Goal: Task Accomplishment & Management: Use online tool/utility

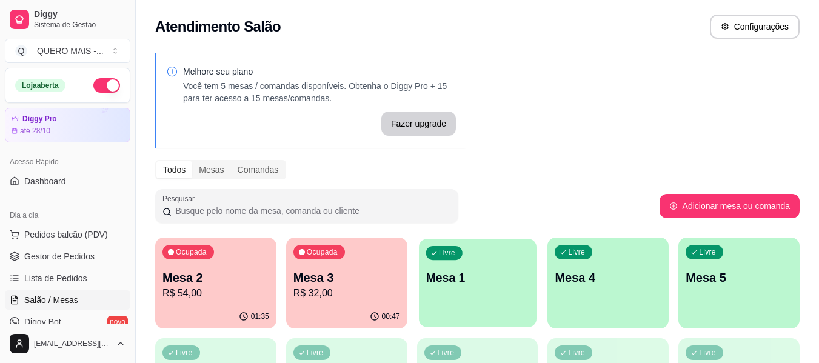
click at [439, 297] on div "Livre Mesa 1" at bounding box center [478, 276] width 118 height 74
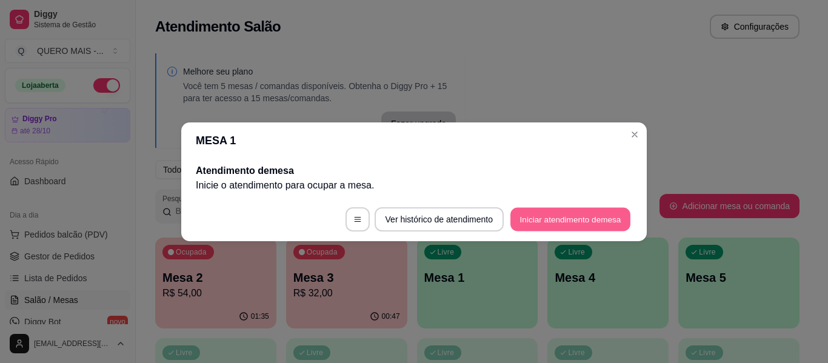
click at [550, 216] on button "Iniciar atendimento de mesa" at bounding box center [570, 219] width 120 height 24
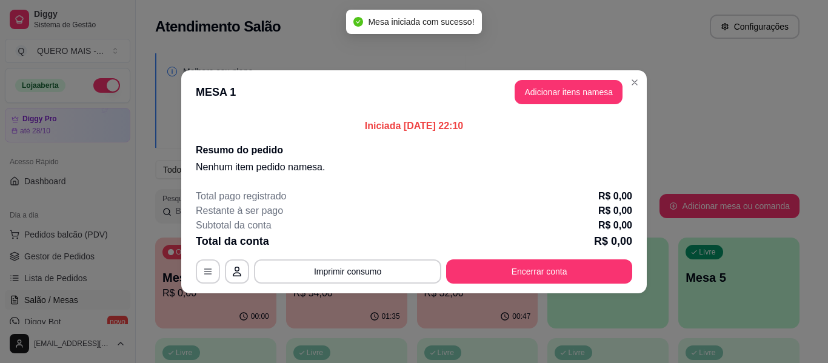
click at [566, 102] on button "Adicionar itens na mesa" at bounding box center [568, 92] width 108 height 24
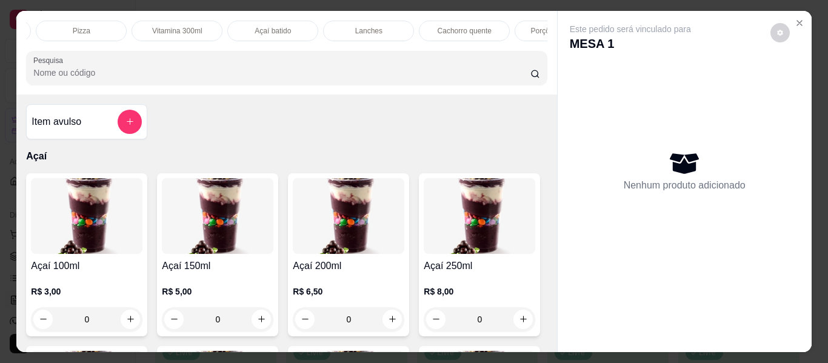
scroll to position [0, 476]
click at [165, 28] on p "Lanches" at bounding box center [169, 31] width 27 height 10
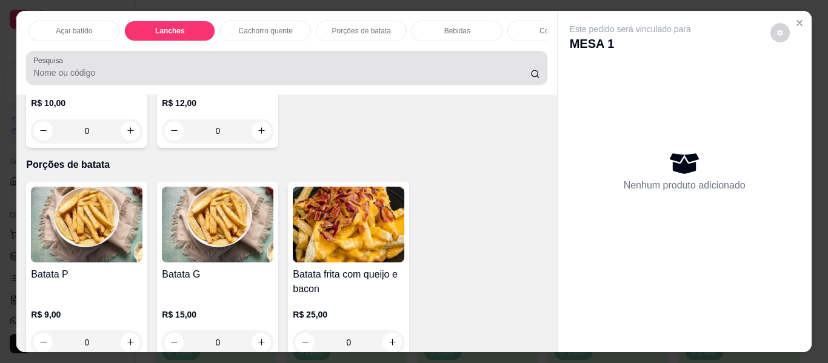
scroll to position [33, 0]
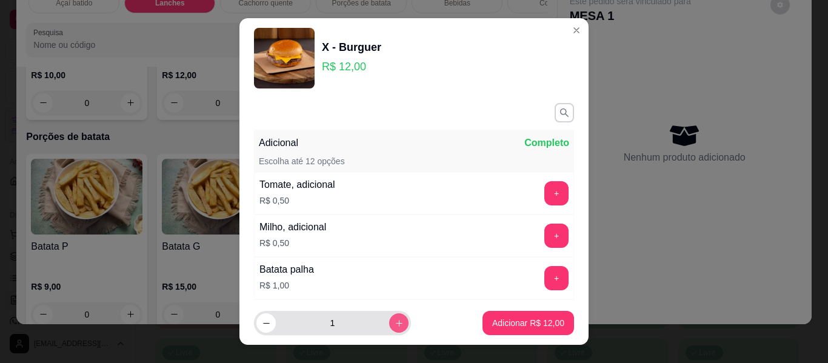
click at [394, 321] on icon "increase-product-quantity" at bounding box center [398, 323] width 9 height 9
type input "2"
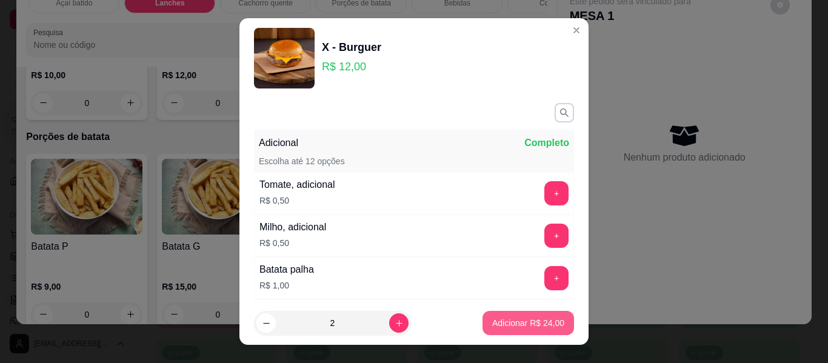
click at [494, 319] on p "Adicionar R$ 24,00" at bounding box center [528, 323] width 72 height 12
type input "2"
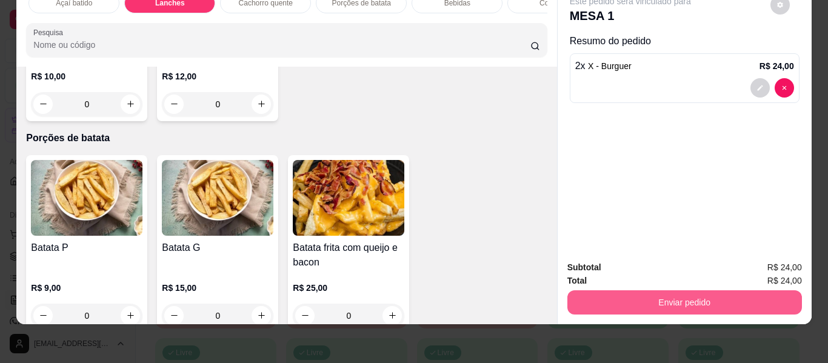
click at [668, 297] on button "Enviar pedido" at bounding box center [684, 302] width 234 height 24
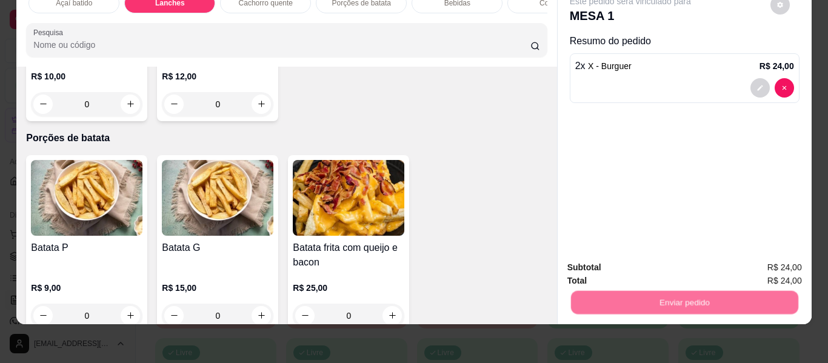
click at [757, 267] on button "Enviar pedido" at bounding box center [770, 262] width 68 height 23
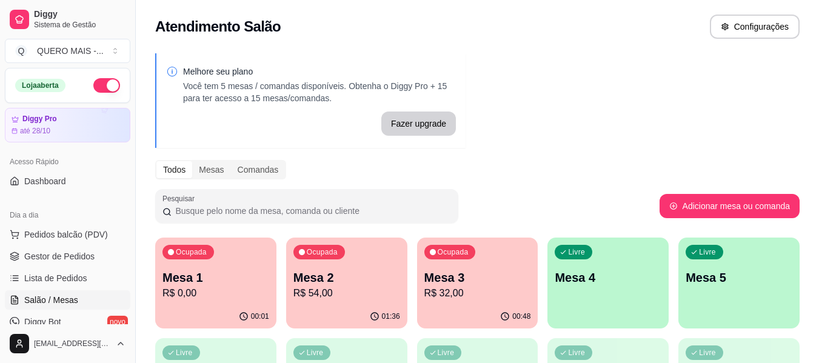
click at [606, 298] on div "Livre Mesa 4" at bounding box center [607, 276] width 121 height 76
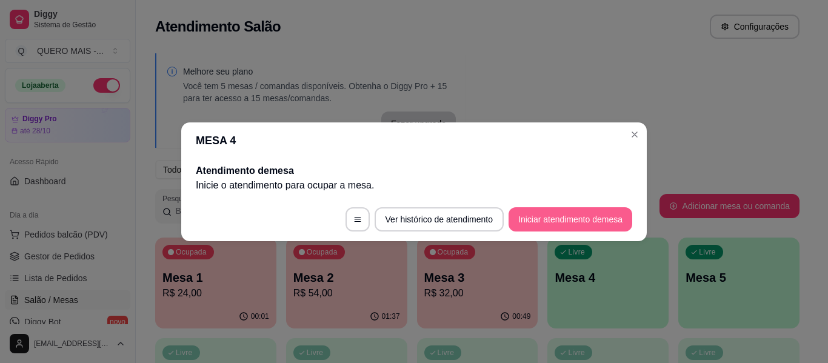
click at [565, 226] on button "Iniciar atendimento de mesa" at bounding box center [570, 219] width 124 height 24
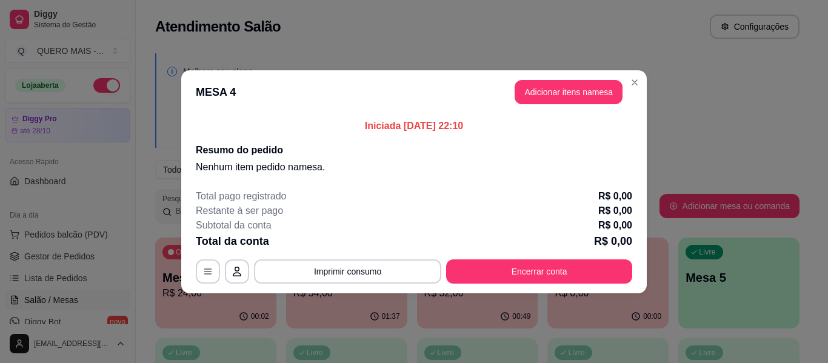
click at [569, 75] on header "MESA 4 Adicionar itens na mesa" at bounding box center [413, 92] width 465 height 44
click at [564, 108] on header "MESA 4 Adicionar itens na mesa" at bounding box center [413, 92] width 465 height 44
click at [563, 101] on button "Adicionar itens na mesa" at bounding box center [568, 92] width 108 height 24
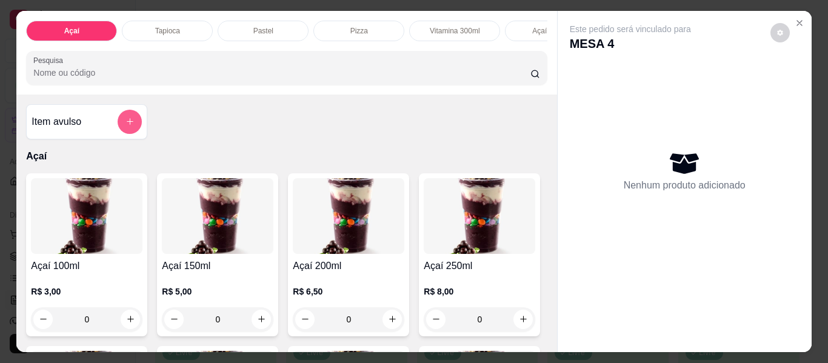
click at [125, 126] on icon "add-separate-item" at bounding box center [129, 121] width 9 height 9
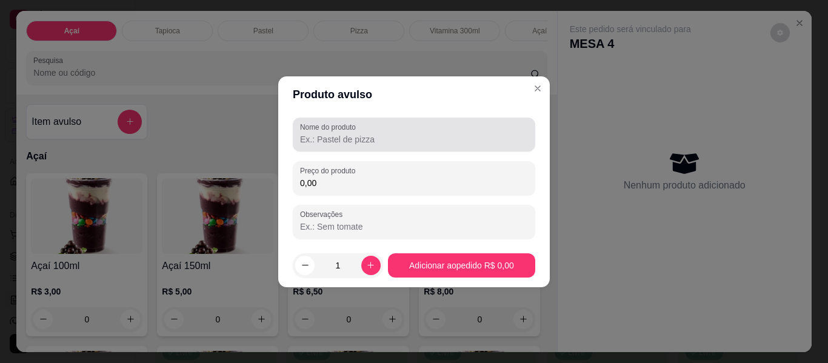
click at [356, 139] on input "Nome do produto" at bounding box center [414, 139] width 228 height 12
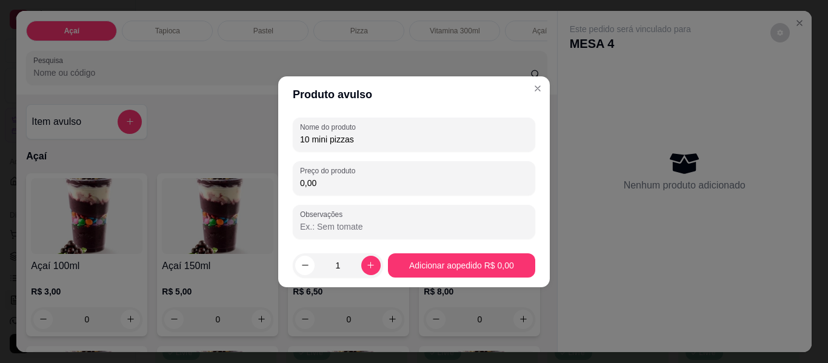
type input "10 mini pizzas"
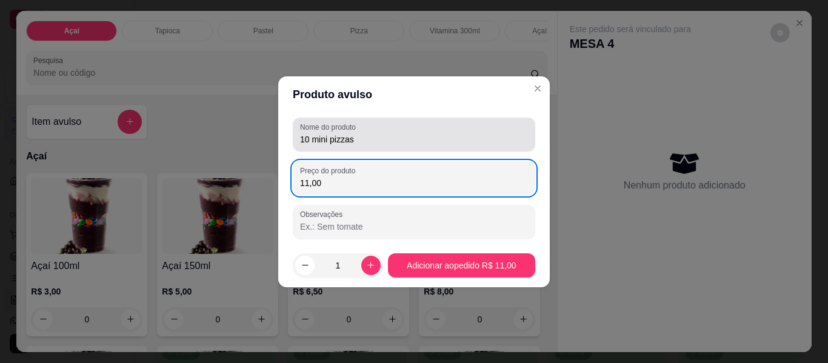
type input "11,00"
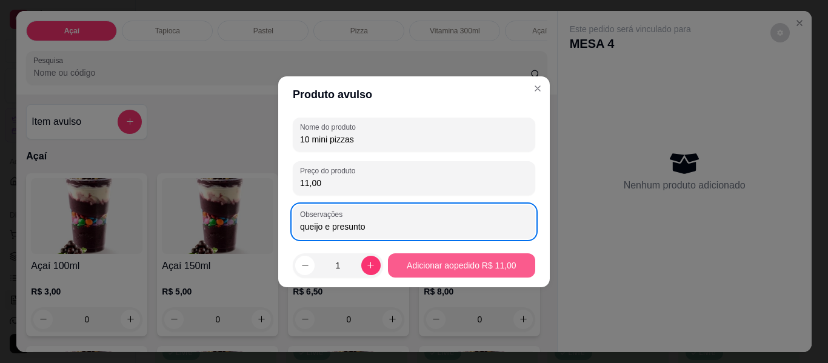
type input "queijo e presunto"
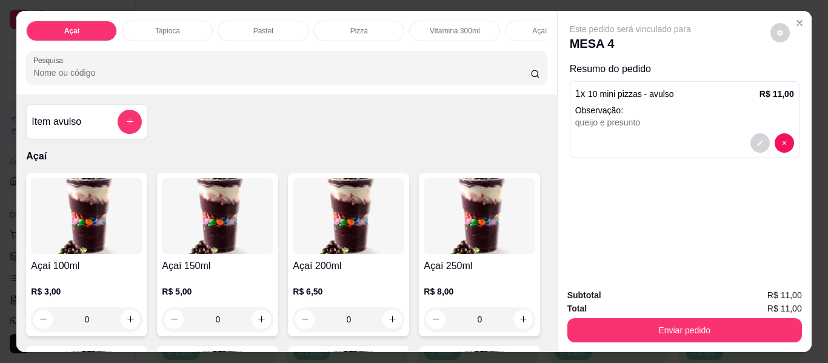
click at [253, 26] on p "Pastel" at bounding box center [263, 31] width 20 height 10
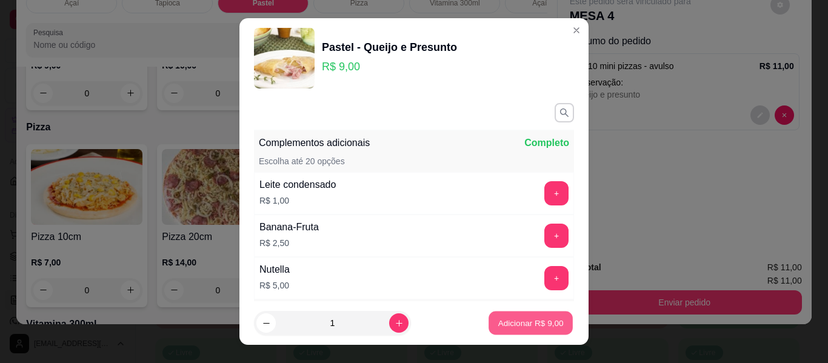
click at [497, 325] on p "Adicionar R$ 9,00" at bounding box center [529, 323] width 65 height 12
type input "1"
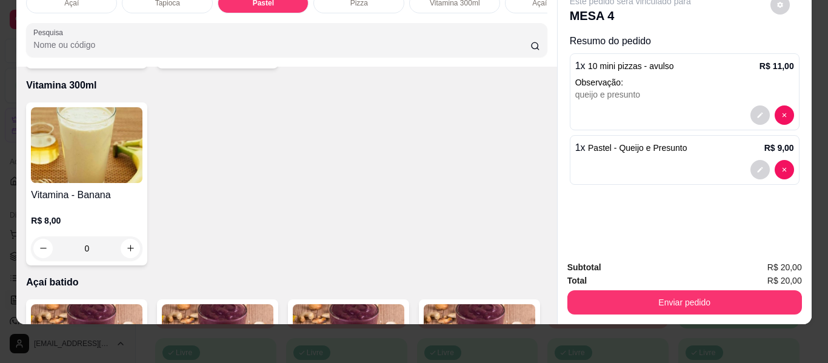
scroll to position [1350, 0]
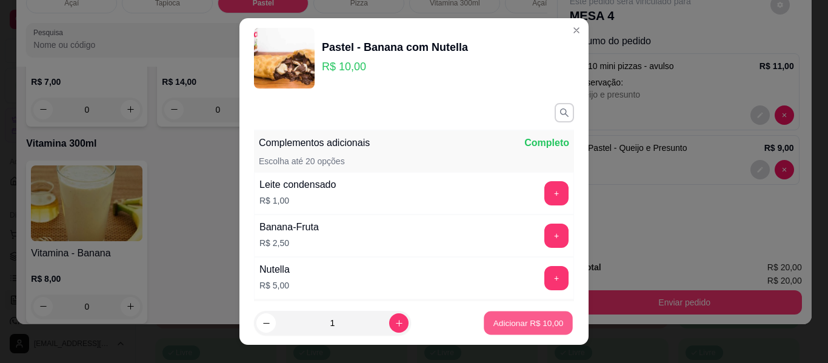
click at [496, 326] on p "Adicionar R$ 10,00" at bounding box center [528, 323] width 70 height 12
type input "1"
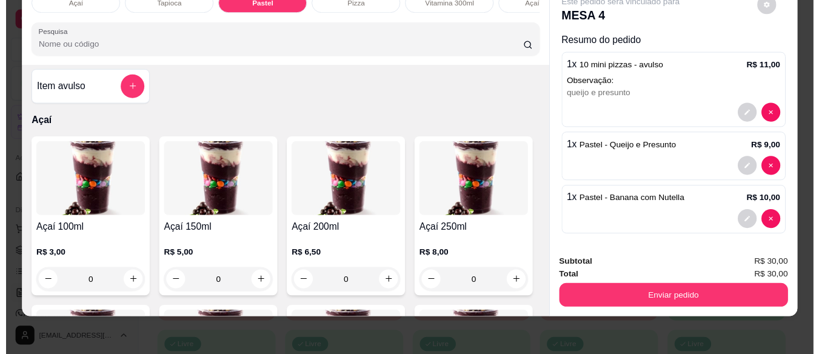
scroll to position [0, 0]
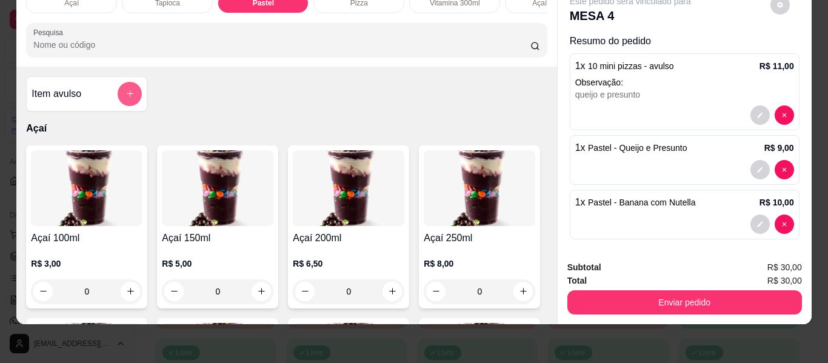
click at [127, 90] on icon "add-separate-item" at bounding box center [129, 93] width 9 height 9
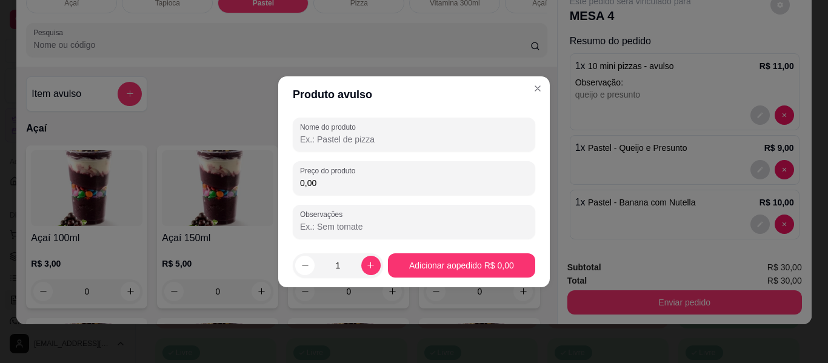
click at [332, 141] on input "Nome do produto" at bounding box center [414, 139] width 228 height 12
type input "taxa de entrega"
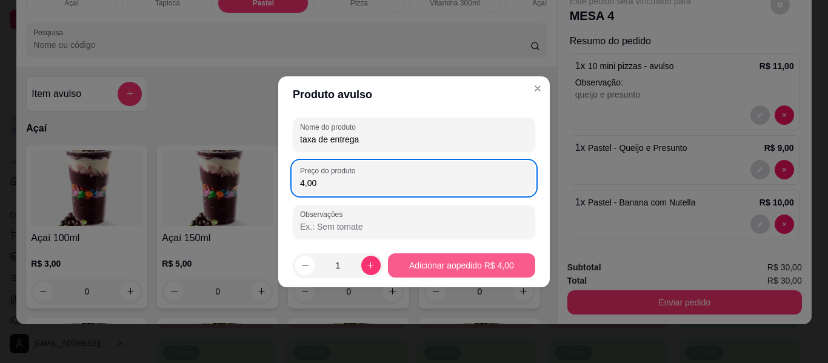
type input "4,00"
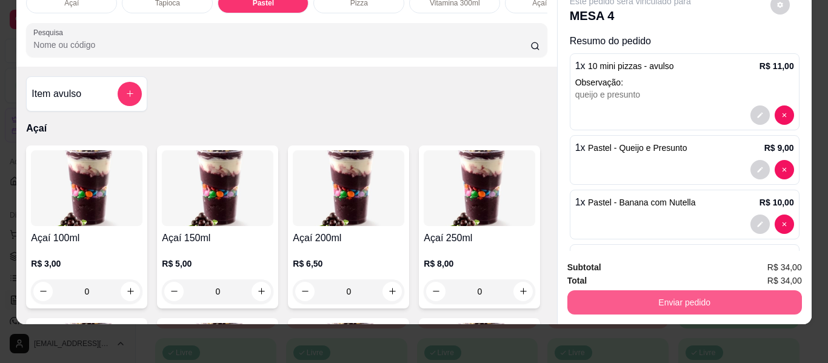
click at [670, 296] on button "Enviar pedido" at bounding box center [684, 302] width 234 height 24
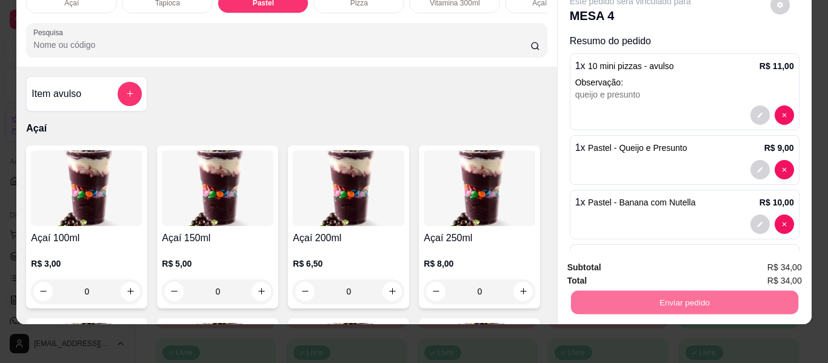
click at [760, 264] on button "Enviar pedido" at bounding box center [770, 263] width 68 height 23
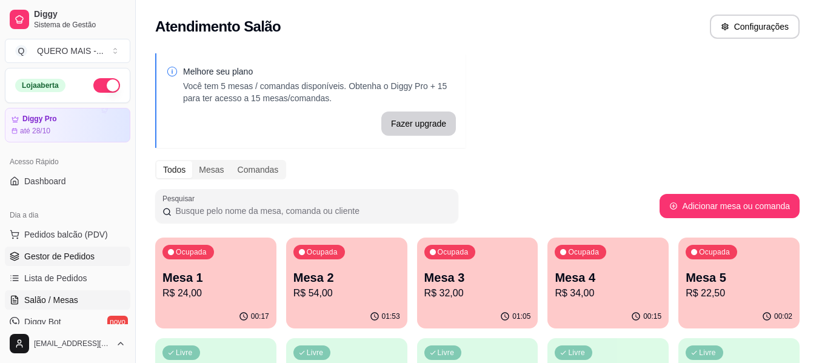
click at [83, 257] on span "Gestor de Pedidos" at bounding box center [59, 256] width 70 height 12
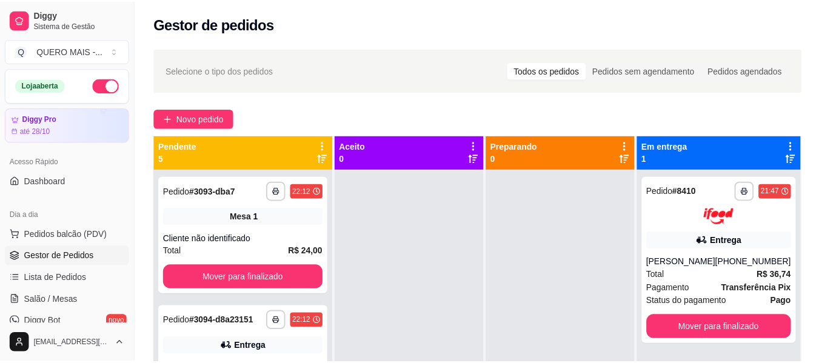
scroll to position [182, 0]
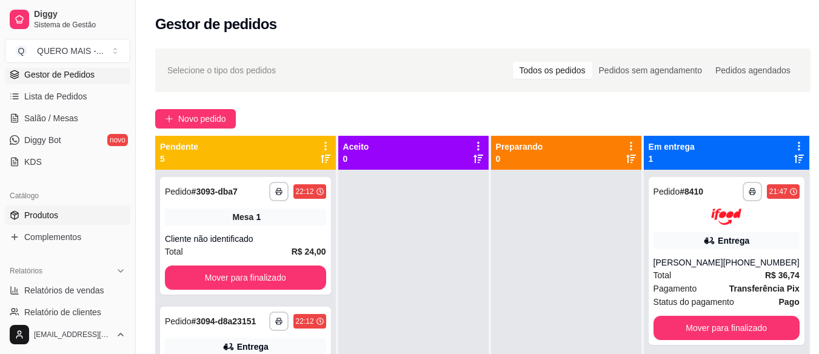
click at [54, 221] on span "Produtos" at bounding box center [41, 215] width 34 height 12
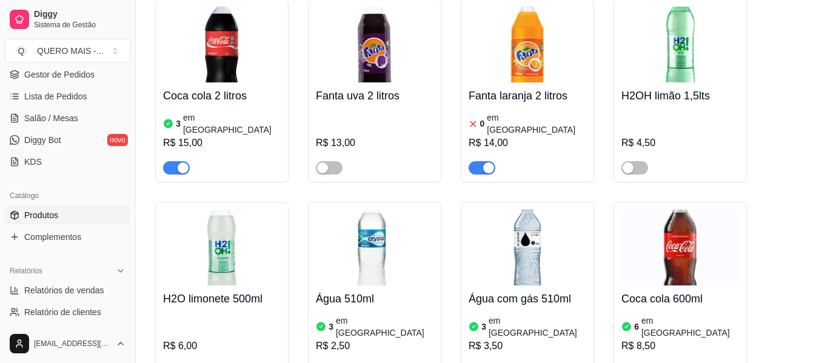
scroll to position [4908, 0]
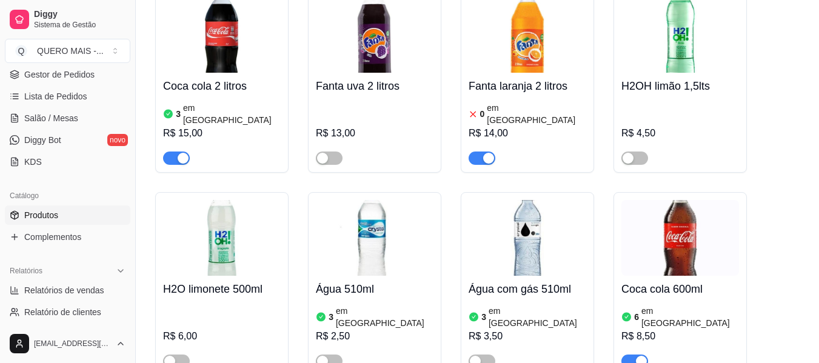
click at [491, 153] on div "button" at bounding box center [488, 158] width 11 height 11
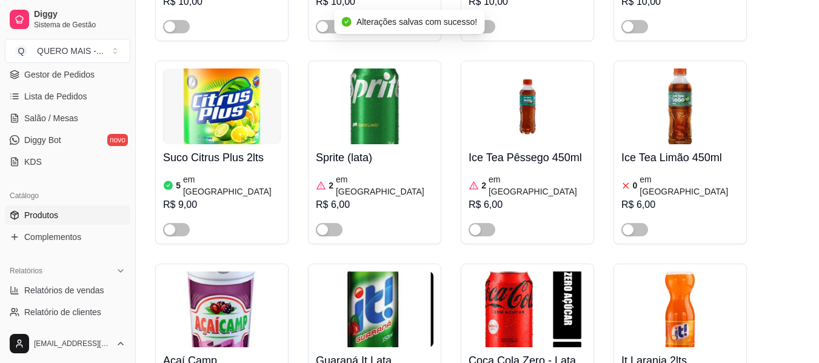
scroll to position [6665, 0]
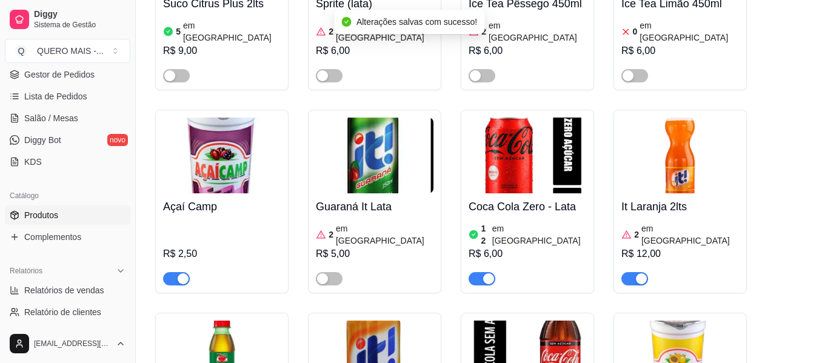
click at [641, 273] on div "button" at bounding box center [641, 278] width 11 height 11
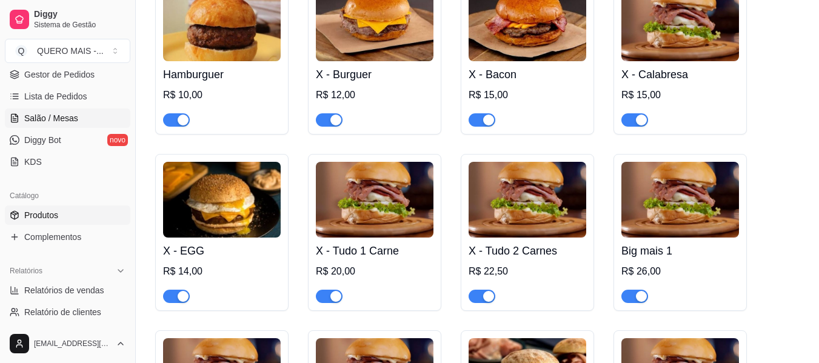
scroll to position [0, 0]
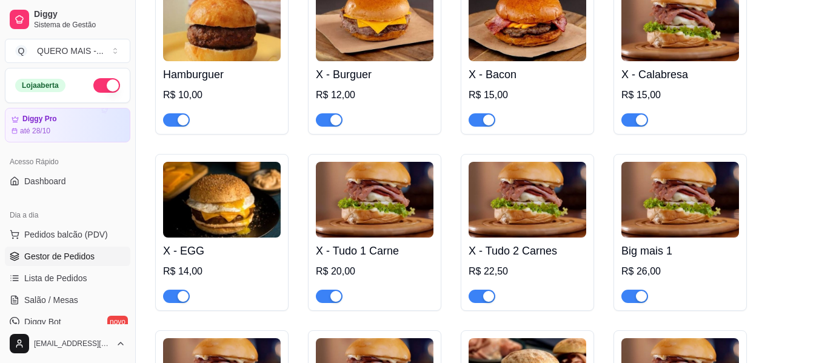
click at [67, 253] on span "Gestor de Pedidos" at bounding box center [59, 256] width 70 height 12
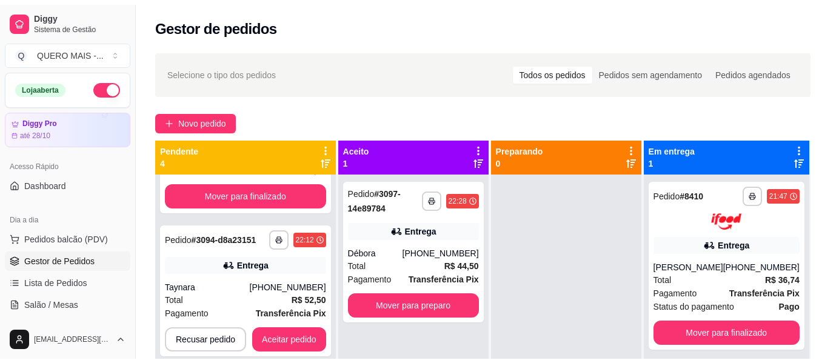
scroll to position [181, 0]
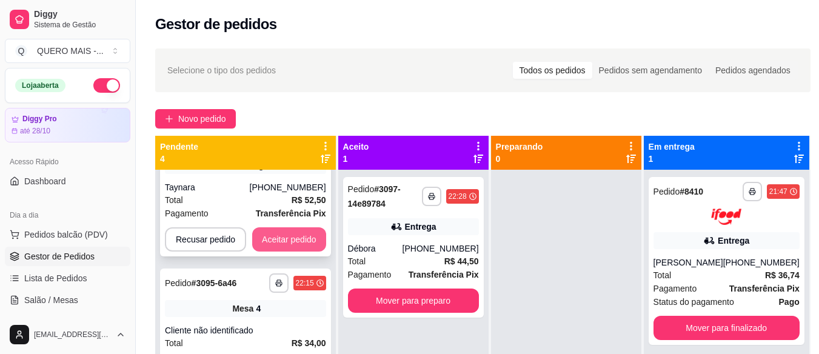
click at [284, 239] on button "Aceitar pedido" at bounding box center [289, 239] width 74 height 24
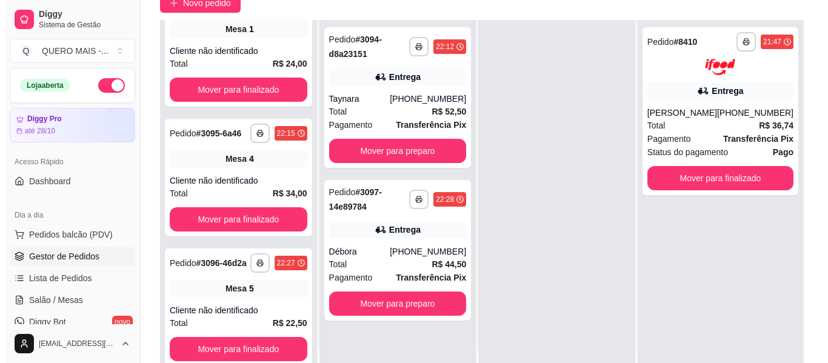
scroll to position [121, 0]
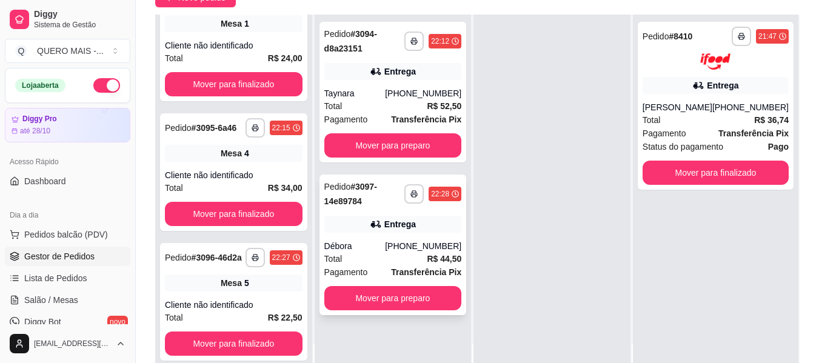
click at [330, 245] on div "Débora" at bounding box center [354, 246] width 61 height 12
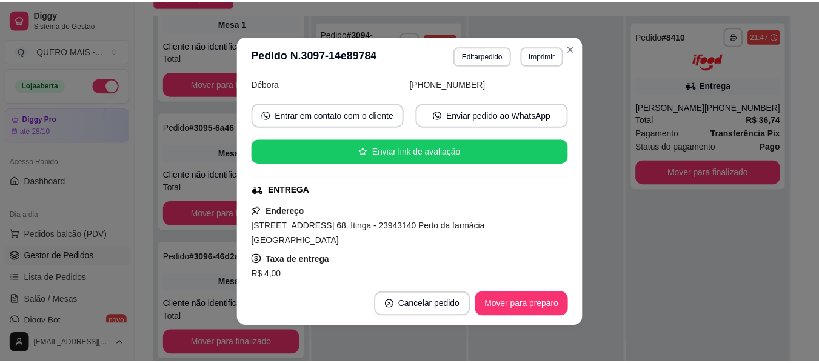
scroll to position [122, 0]
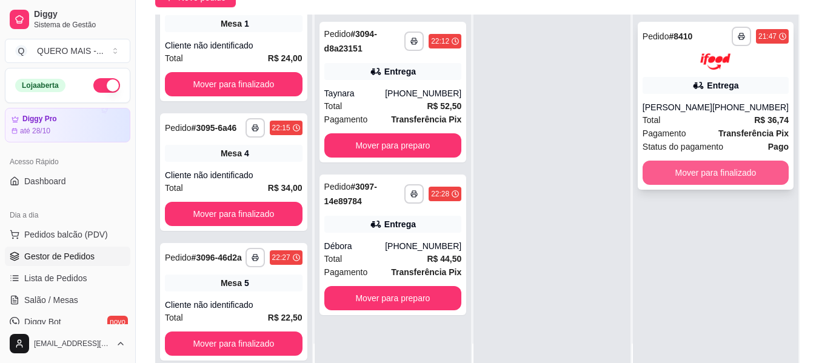
click at [684, 171] on button "Mover para finalizado" at bounding box center [715, 173] width 146 height 24
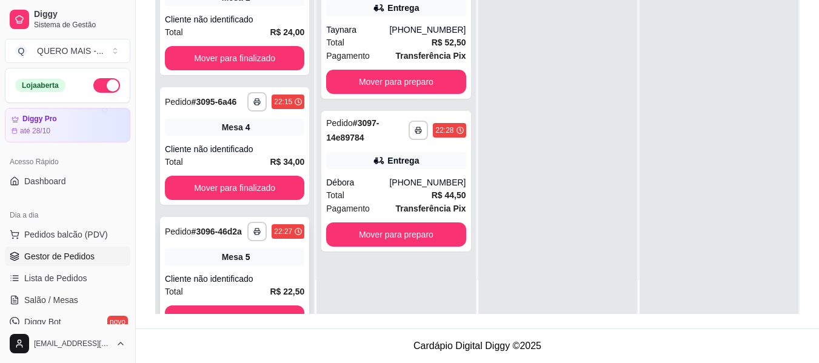
scroll to position [0, 0]
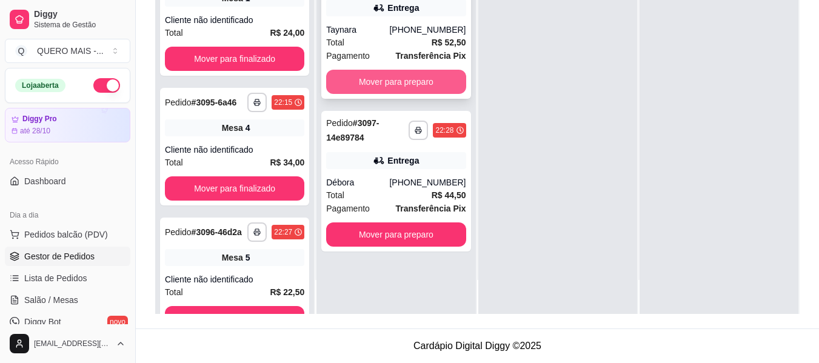
click at [344, 89] on button "Mover para preparo" at bounding box center [395, 82] width 139 height 24
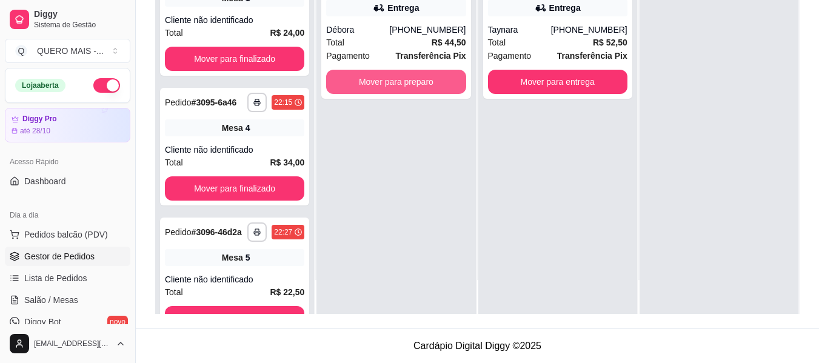
click at [344, 89] on button "Mover para preparo" at bounding box center [395, 82] width 139 height 24
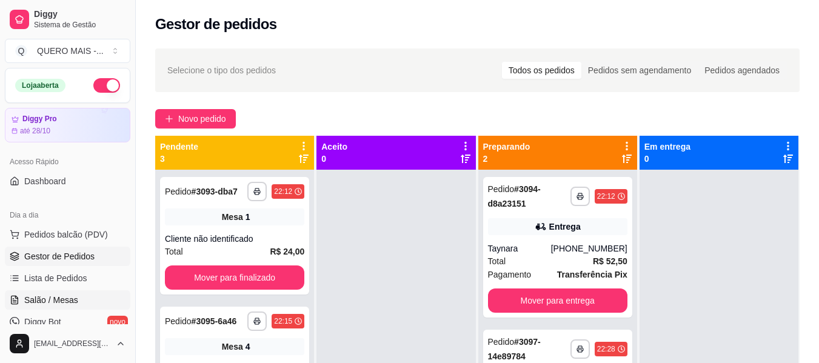
click at [62, 304] on span "Salão / Mesas" at bounding box center [51, 300] width 54 height 12
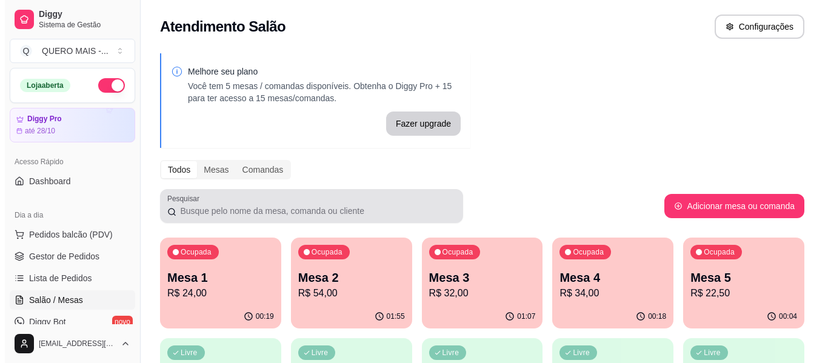
scroll to position [121, 0]
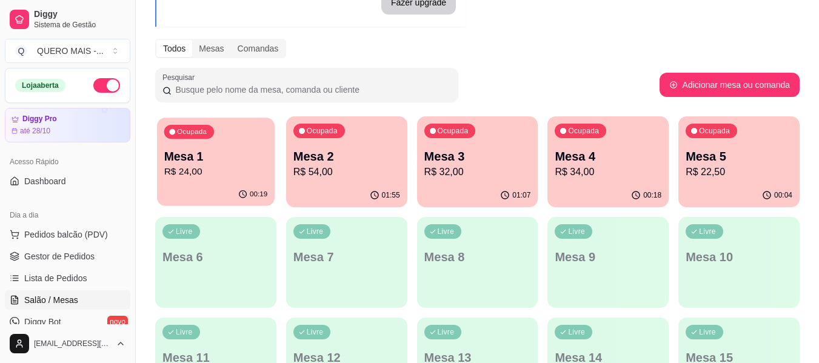
click at [229, 174] on p "R$ 24,00" at bounding box center [216, 172] width 104 height 14
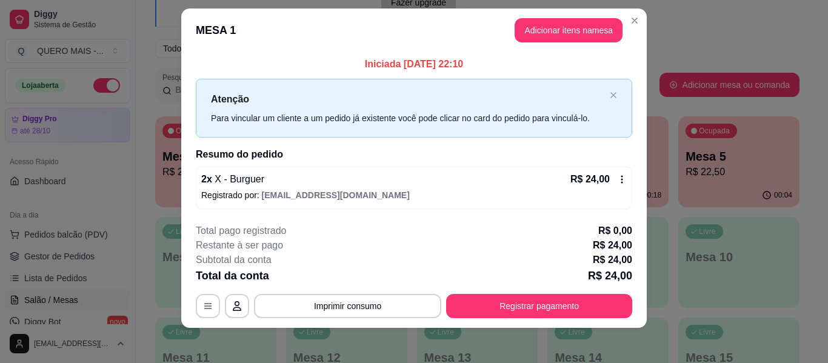
scroll to position [17, 0]
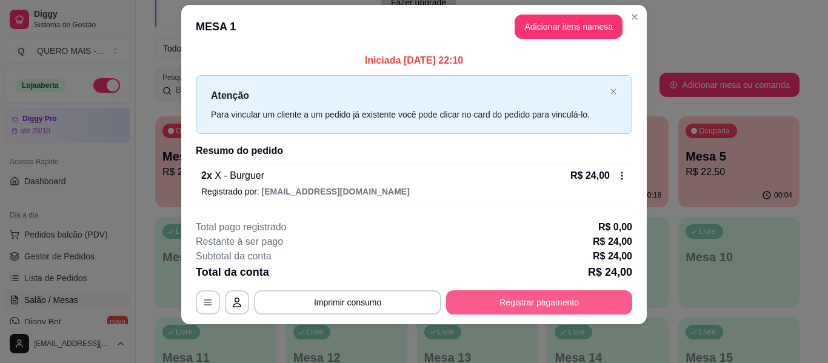
click at [471, 299] on button "Registrar pagamento" at bounding box center [539, 302] width 186 height 24
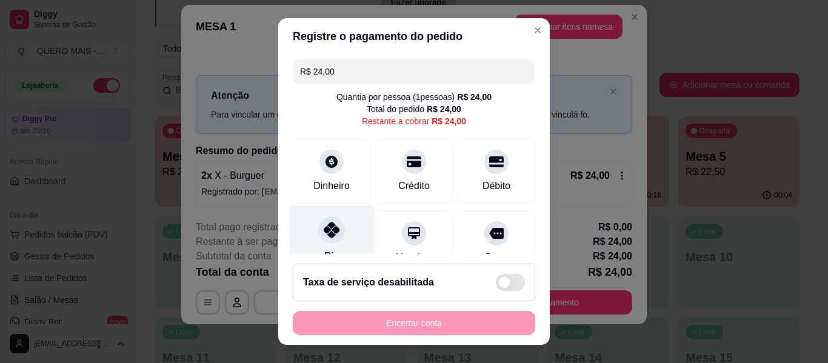
click at [322, 239] on div at bounding box center [331, 229] width 27 height 27
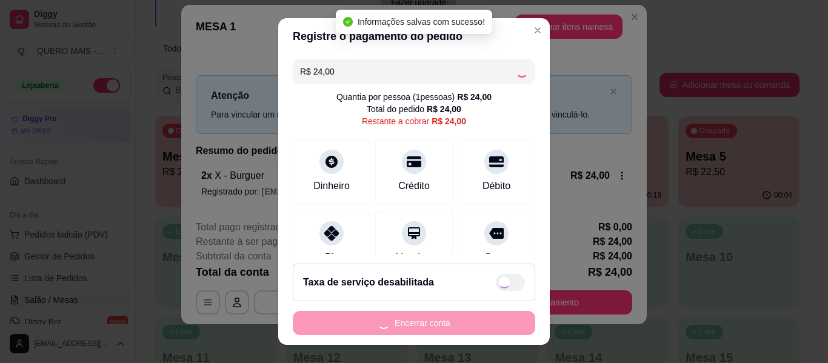
type input "R$ 0,00"
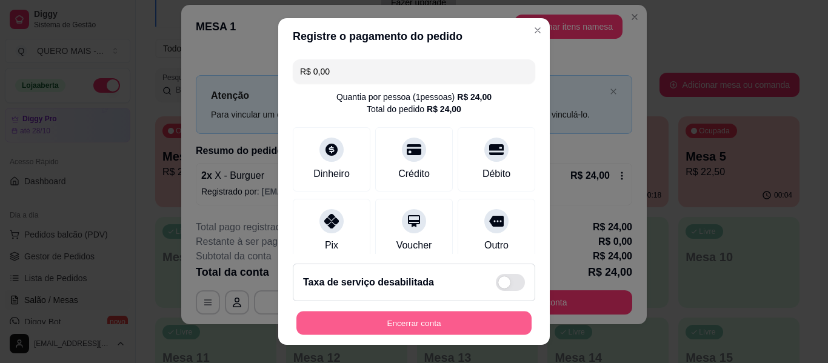
click at [379, 320] on button "Encerrar conta" at bounding box center [413, 323] width 235 height 24
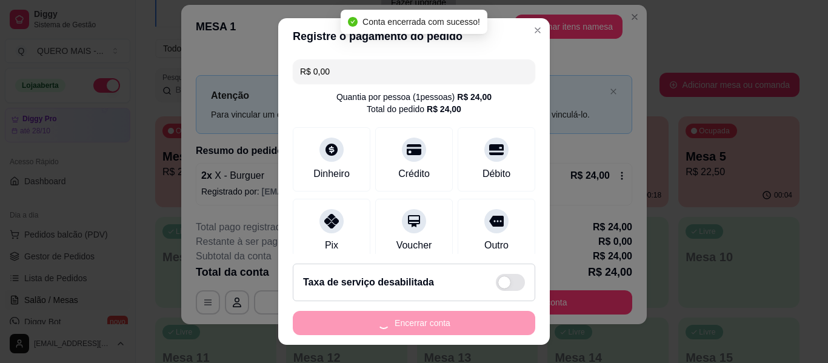
scroll to position [0, 0]
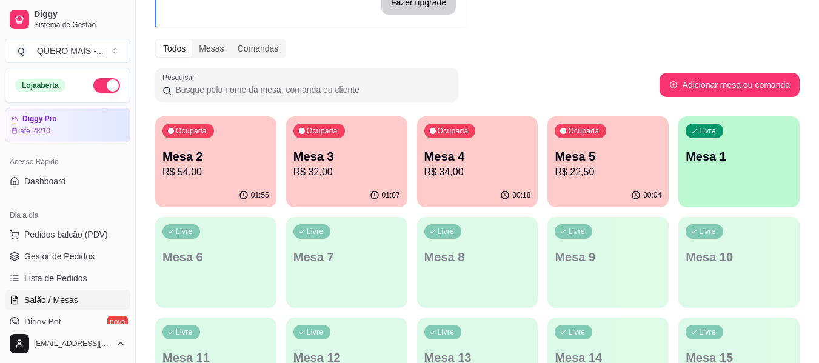
click at [247, 176] on p "R$ 54,00" at bounding box center [215, 172] width 107 height 15
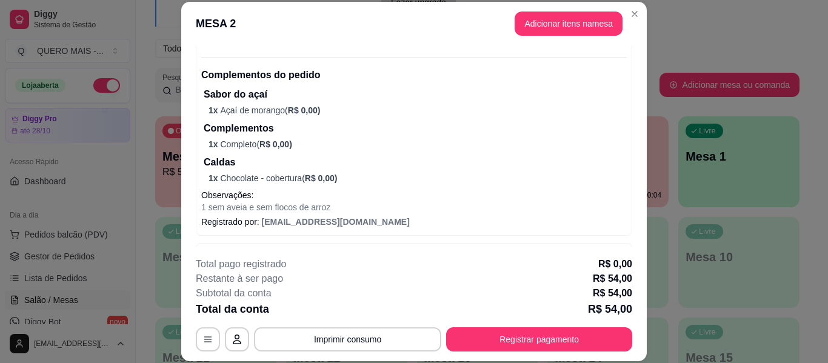
scroll to position [225, 0]
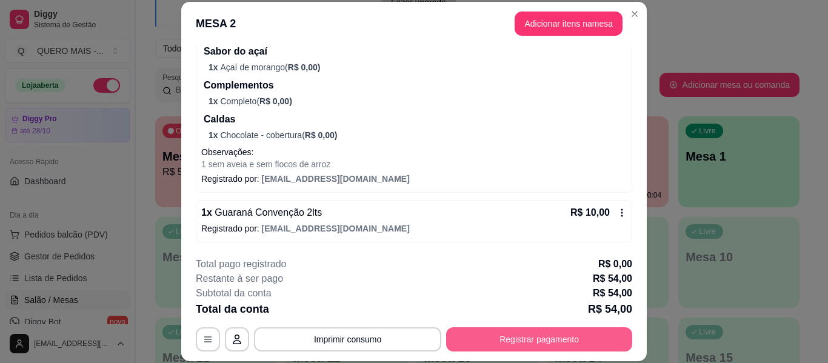
click at [511, 339] on button "Registrar pagamento" at bounding box center [539, 339] width 186 height 24
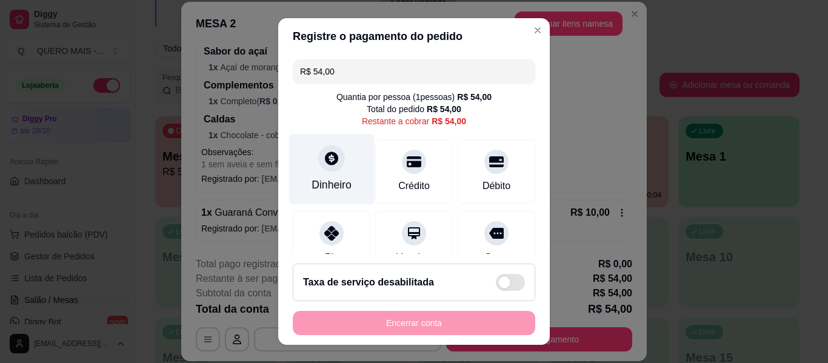
click at [325, 163] on icon at bounding box center [331, 157] width 13 height 13
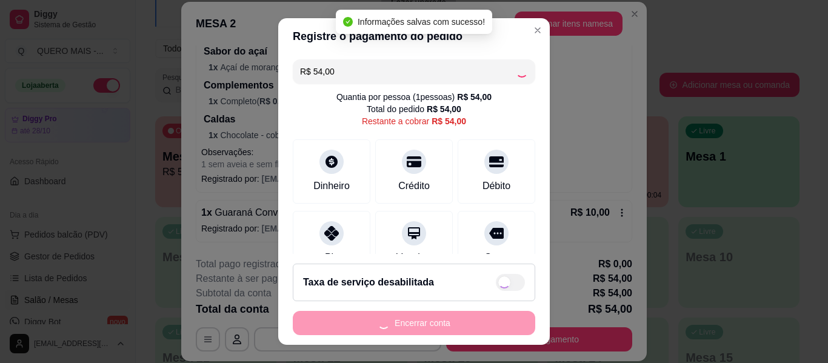
type input "R$ 0,00"
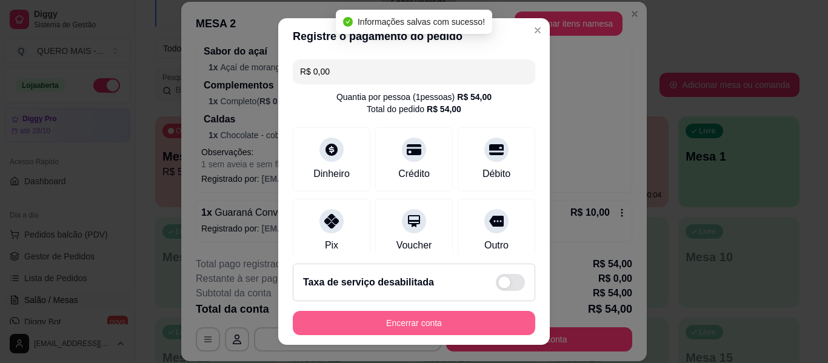
click at [397, 321] on button "Encerrar conta" at bounding box center [414, 323] width 242 height 24
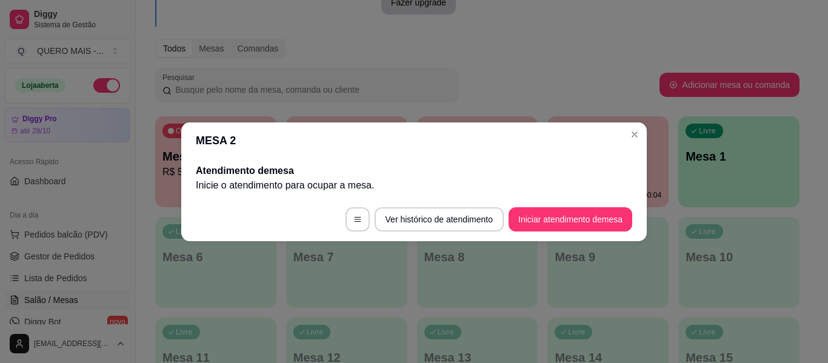
scroll to position [0, 0]
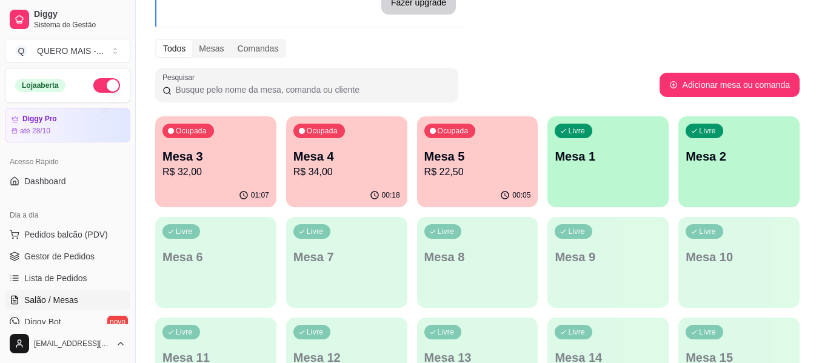
click at [228, 190] on div "01:07" at bounding box center [215, 196] width 121 height 24
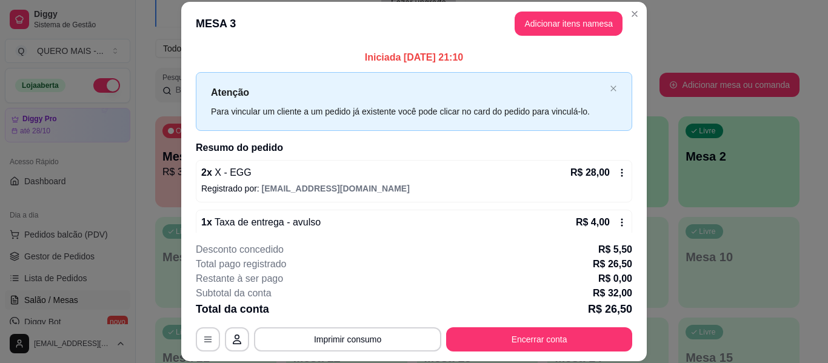
scroll to position [24, 0]
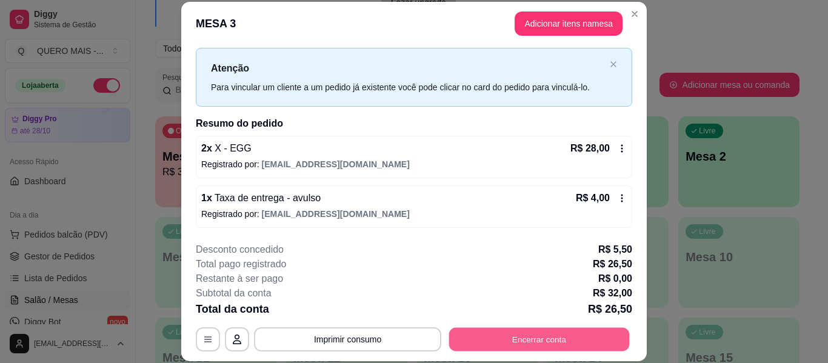
click at [534, 334] on button "Encerrar conta" at bounding box center [539, 340] width 181 height 24
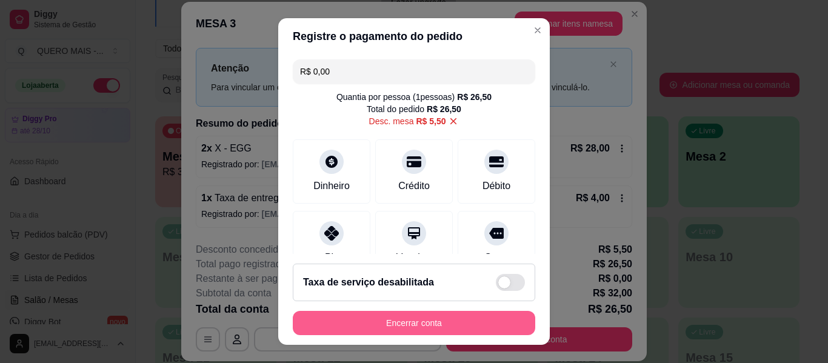
click at [390, 321] on button "Encerrar conta" at bounding box center [414, 323] width 242 height 24
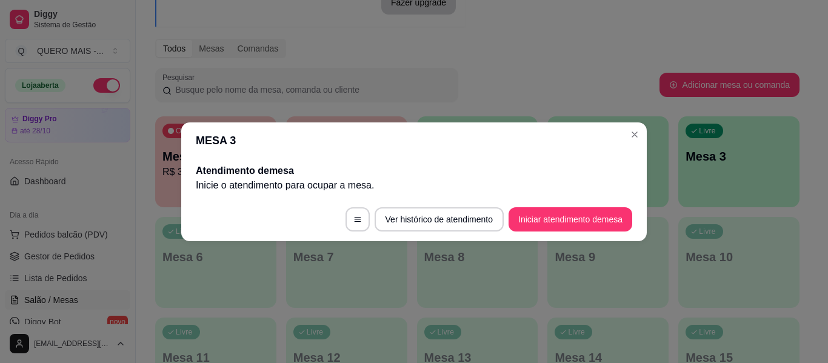
scroll to position [0, 0]
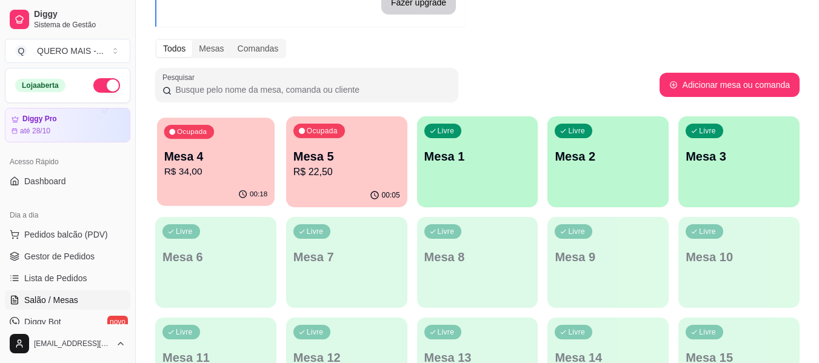
click at [219, 175] on p "R$ 34,00" at bounding box center [216, 172] width 104 height 14
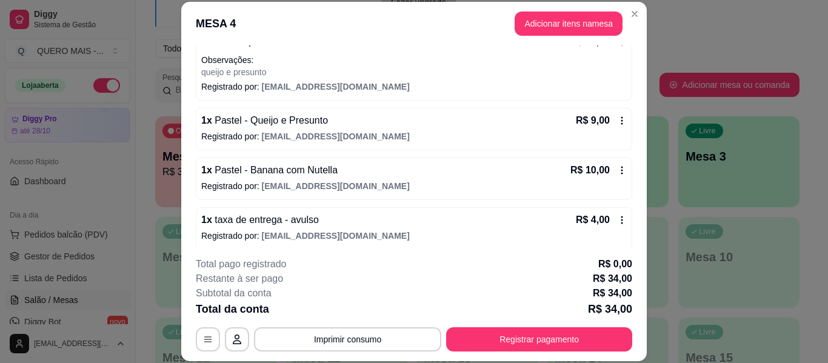
scroll to position [138, 0]
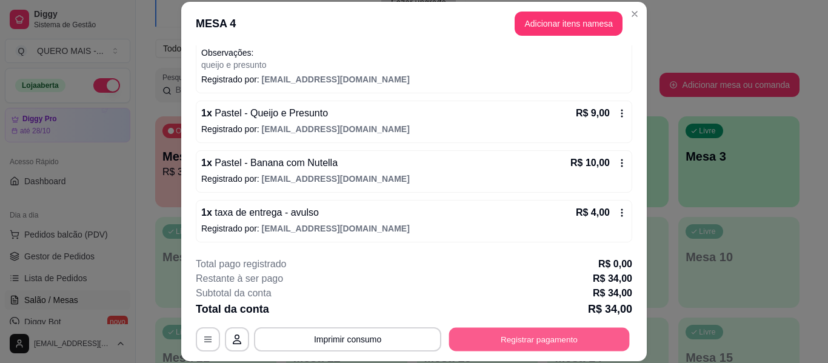
click at [507, 341] on button "Registrar pagamento" at bounding box center [539, 340] width 181 height 24
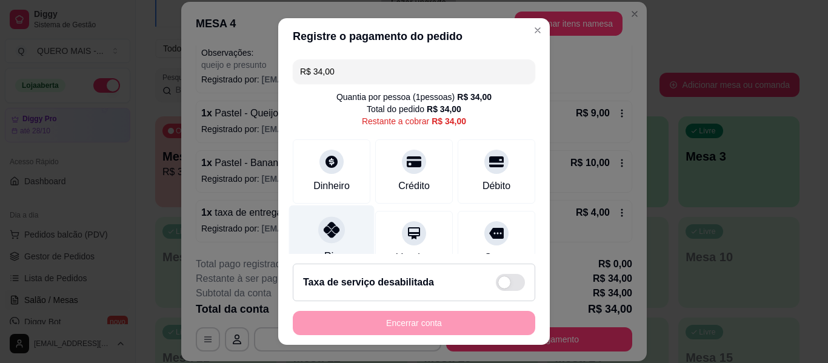
click at [318, 229] on div at bounding box center [331, 229] width 27 height 27
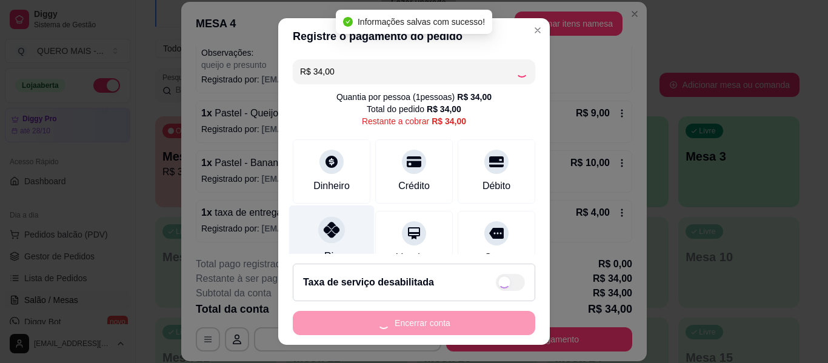
type input "R$ 0,00"
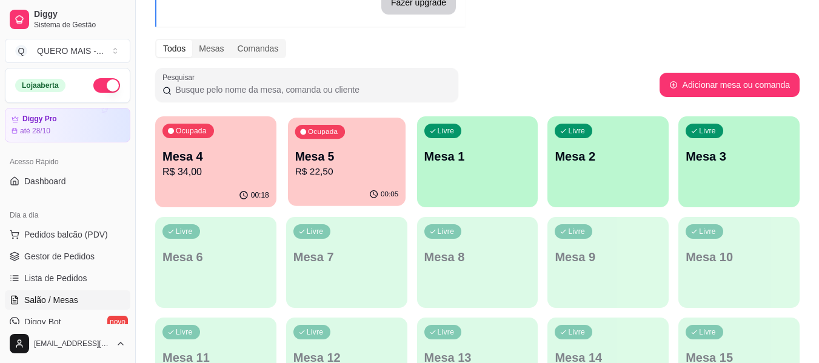
click at [341, 155] on p "Mesa 5" at bounding box center [346, 156] width 104 height 16
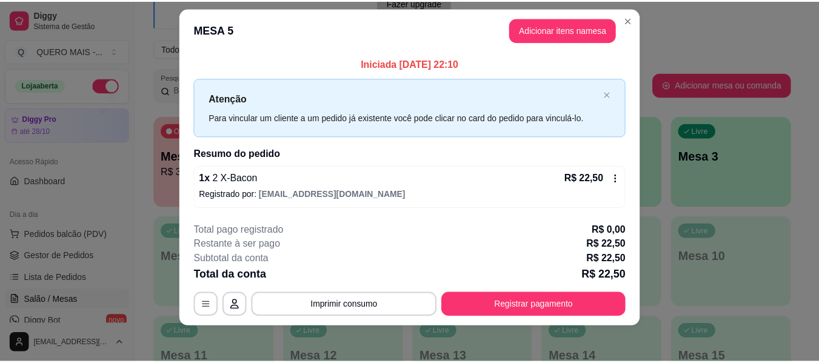
scroll to position [17, 0]
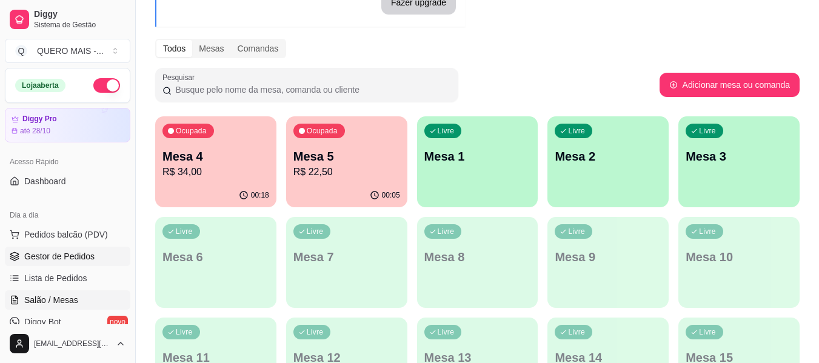
click at [62, 259] on span "Gestor de Pedidos" at bounding box center [59, 256] width 70 height 12
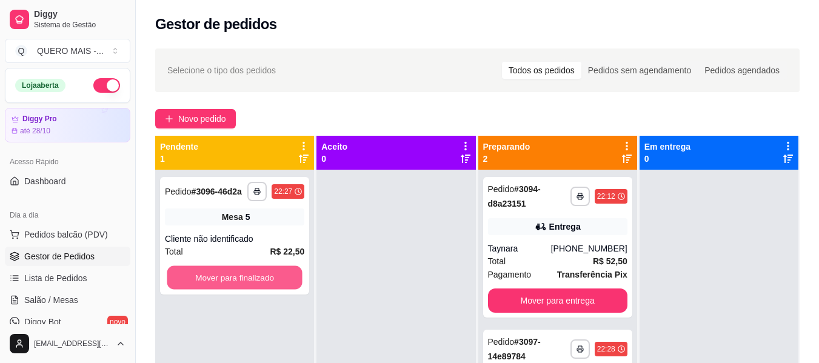
click at [195, 280] on button "Mover para finalizado" at bounding box center [234, 278] width 135 height 24
